Goal: Transaction & Acquisition: Purchase product/service

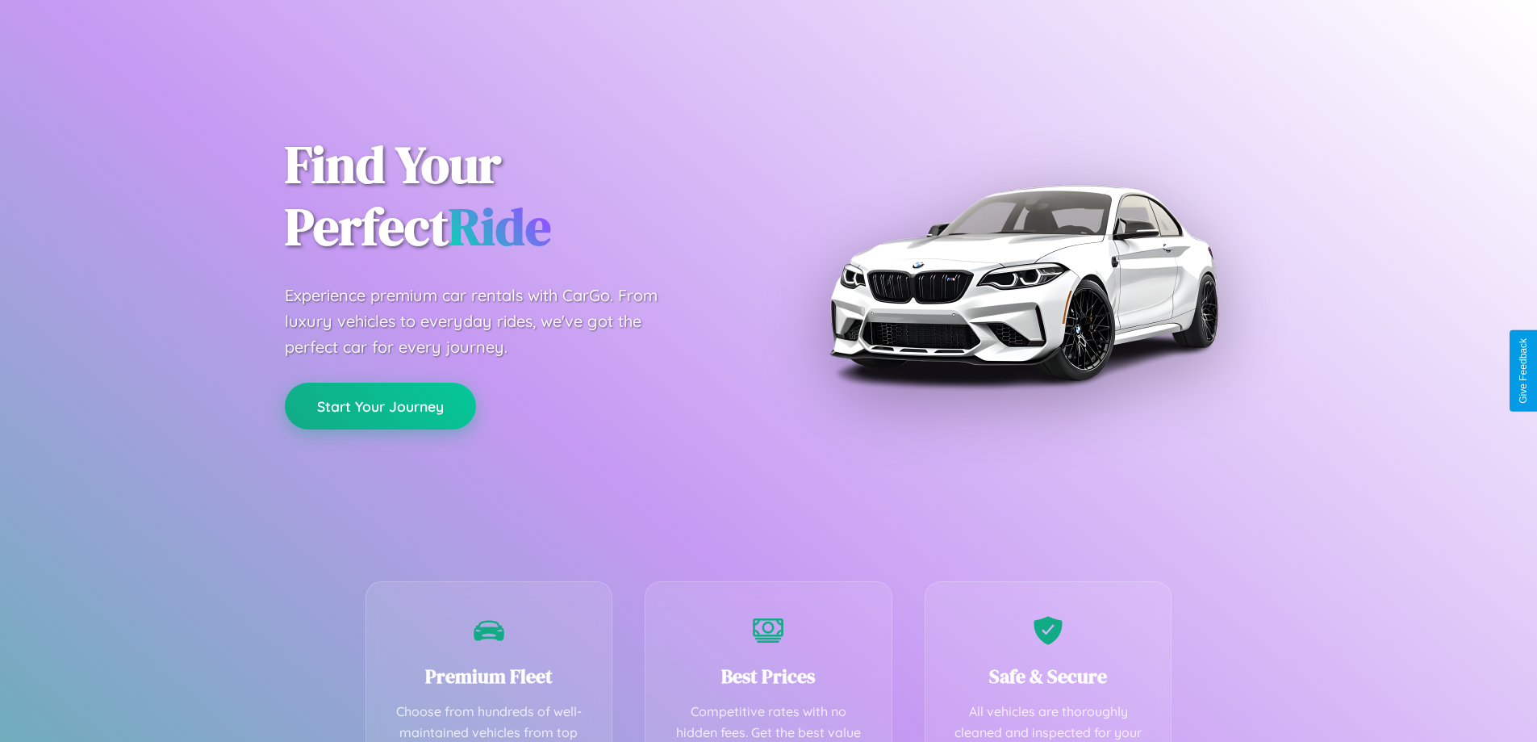
click at [380, 406] on button "Start Your Journey" at bounding box center [380, 406] width 191 height 47
click at [380, 405] on button "Start Your Journey" at bounding box center [380, 406] width 191 height 47
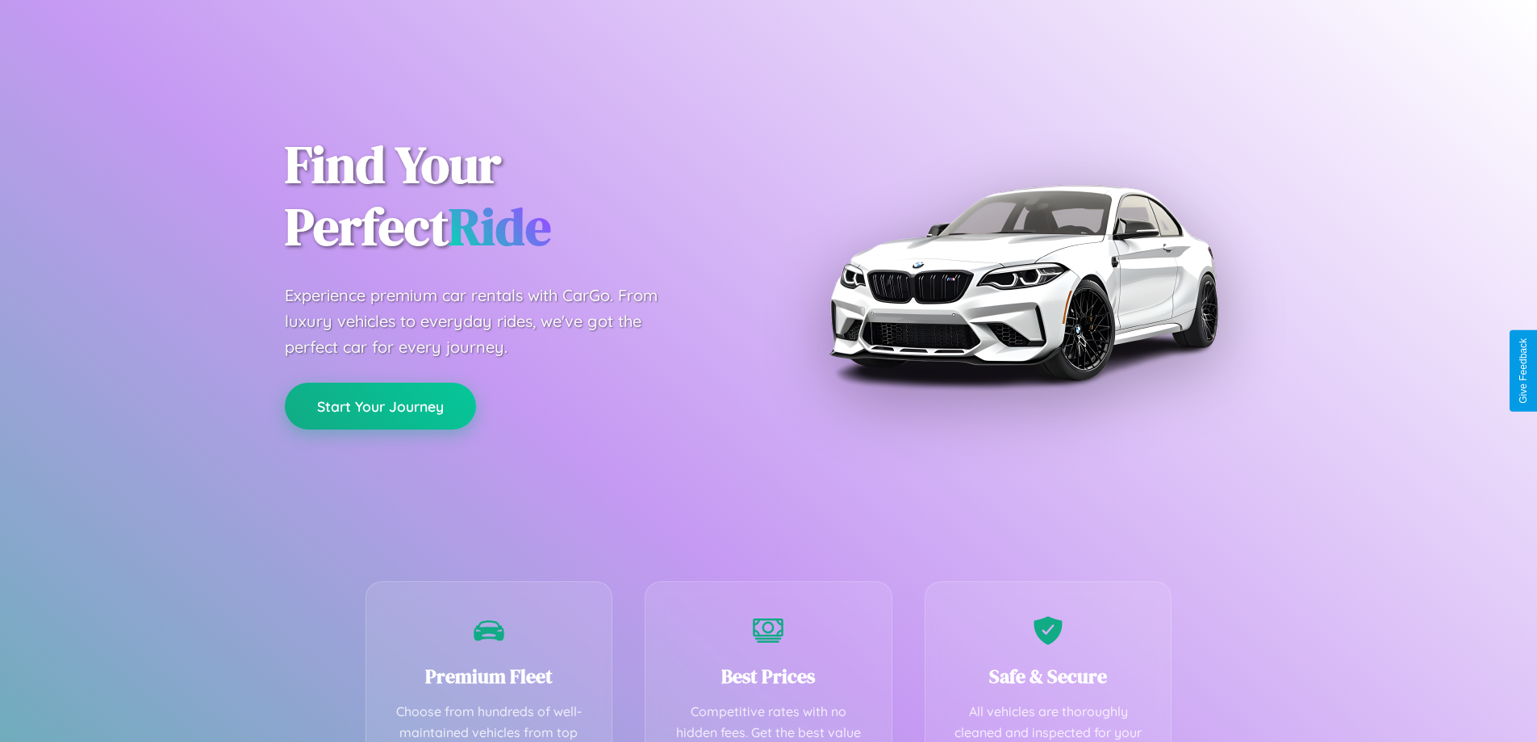
click at [380, 405] on button "Start Your Journey" at bounding box center [380, 406] width 191 height 47
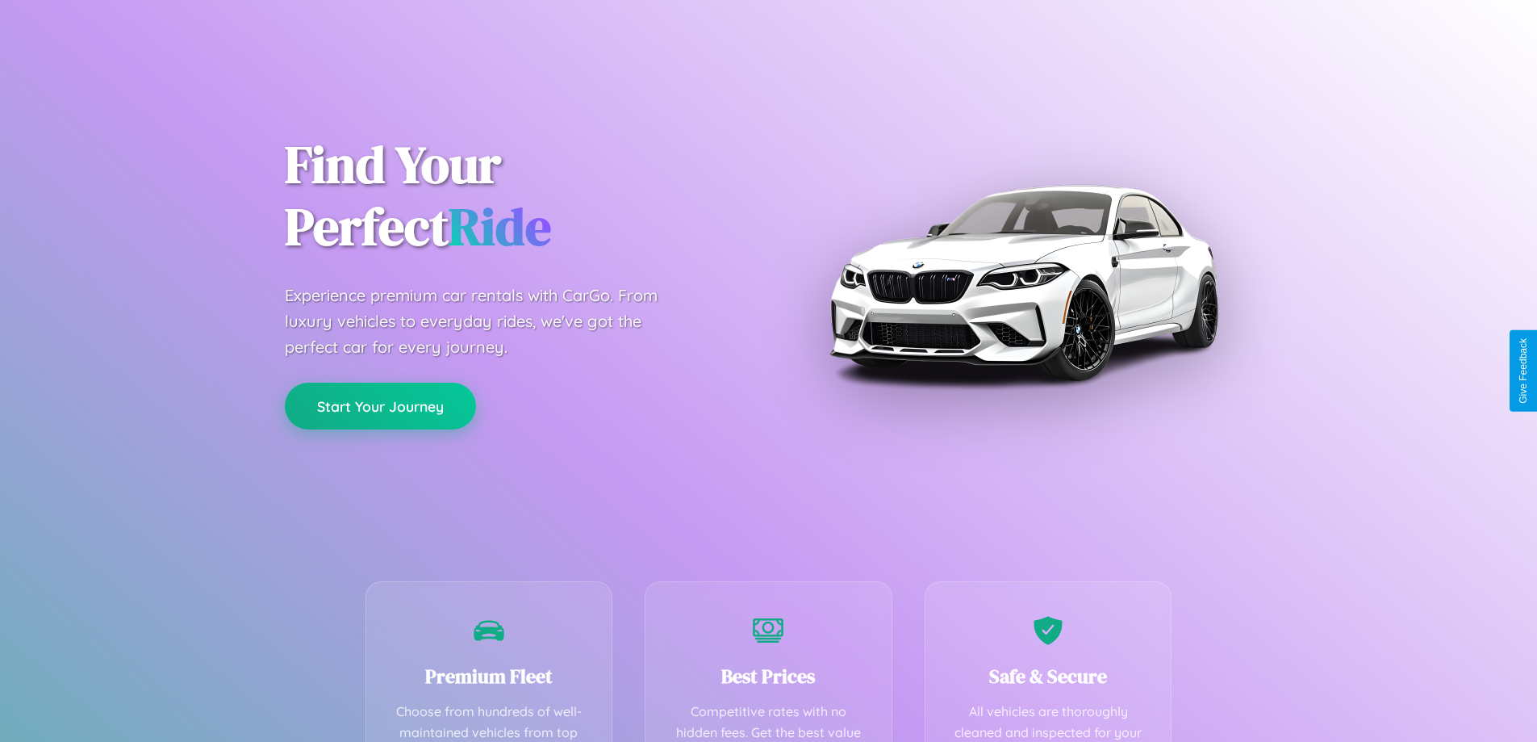
click at [380, 405] on button "Start Your Journey" at bounding box center [380, 406] width 191 height 47
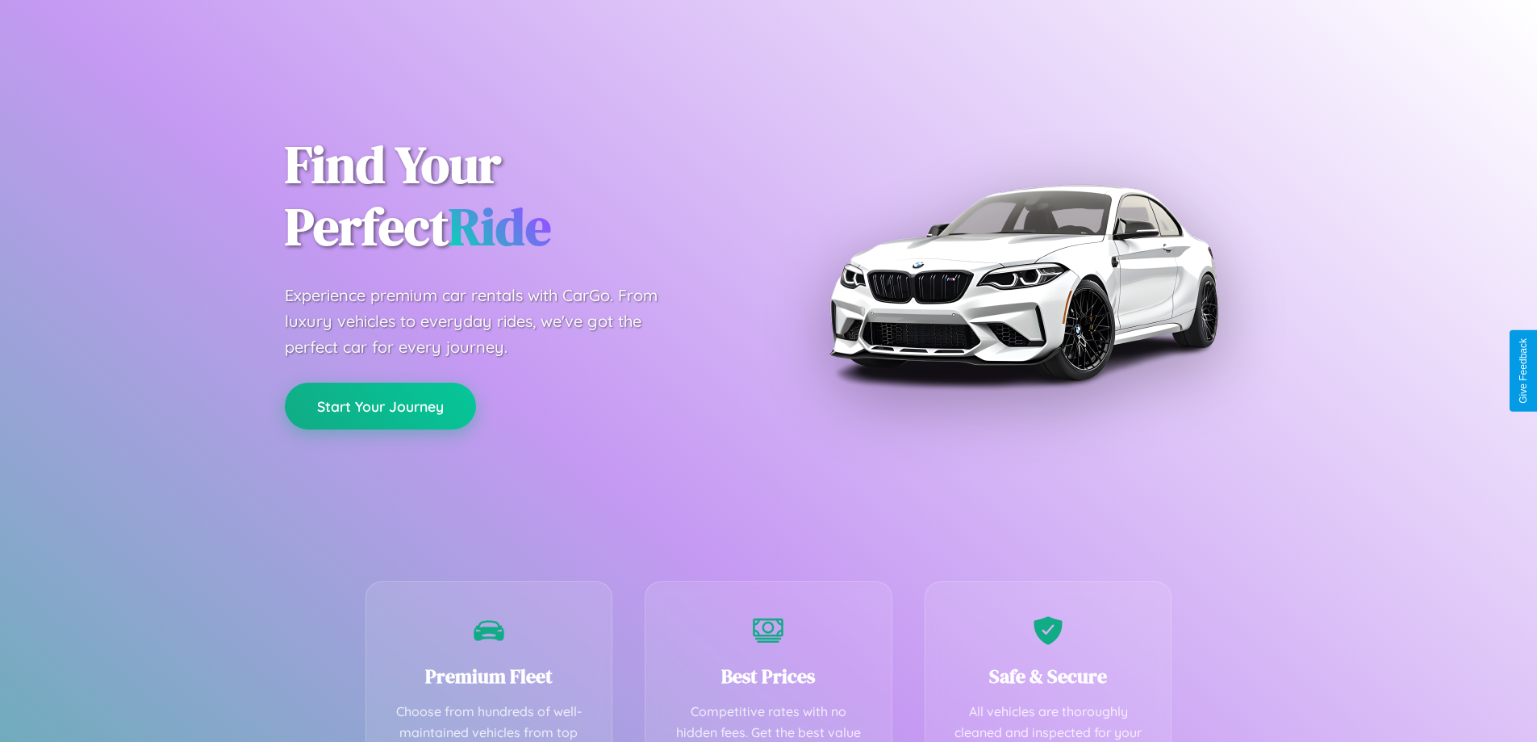
click at [380, 405] on button "Start Your Journey" at bounding box center [380, 406] width 191 height 47
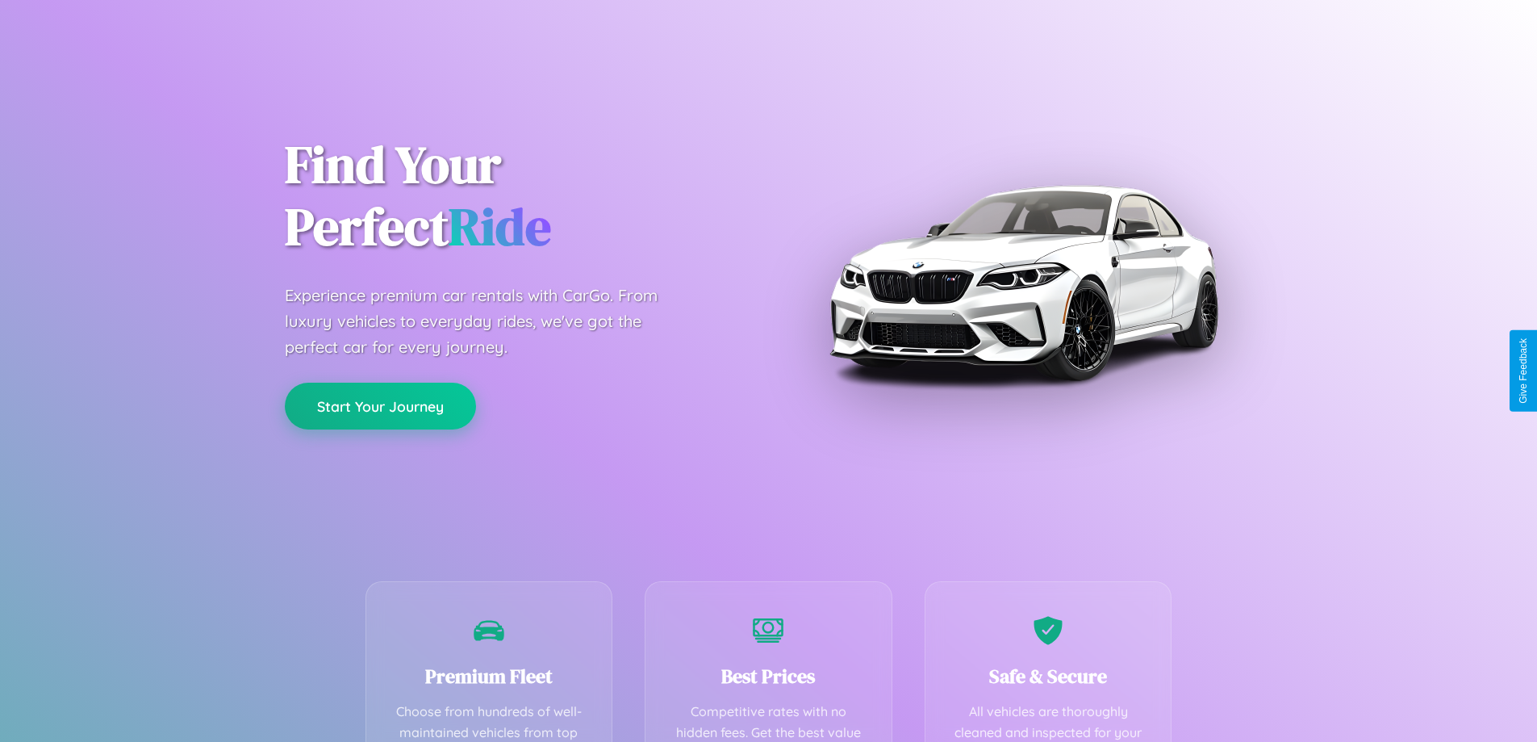
click at [380, 405] on button "Start Your Journey" at bounding box center [380, 406] width 191 height 47
